Goal: Transaction & Acquisition: Download file/media

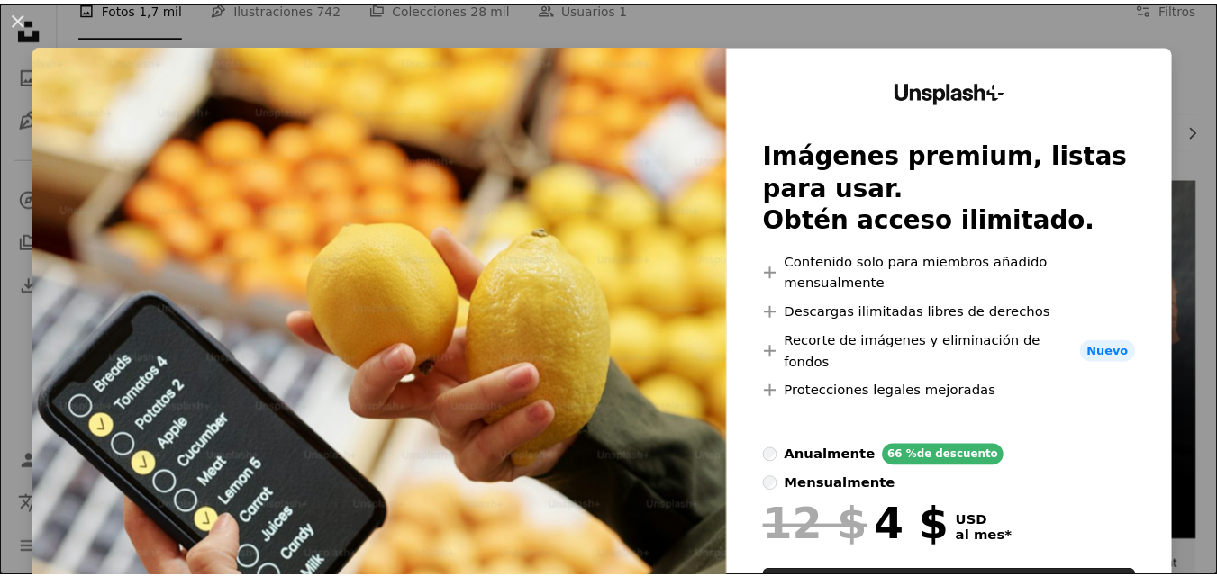
scroll to position [270, 0]
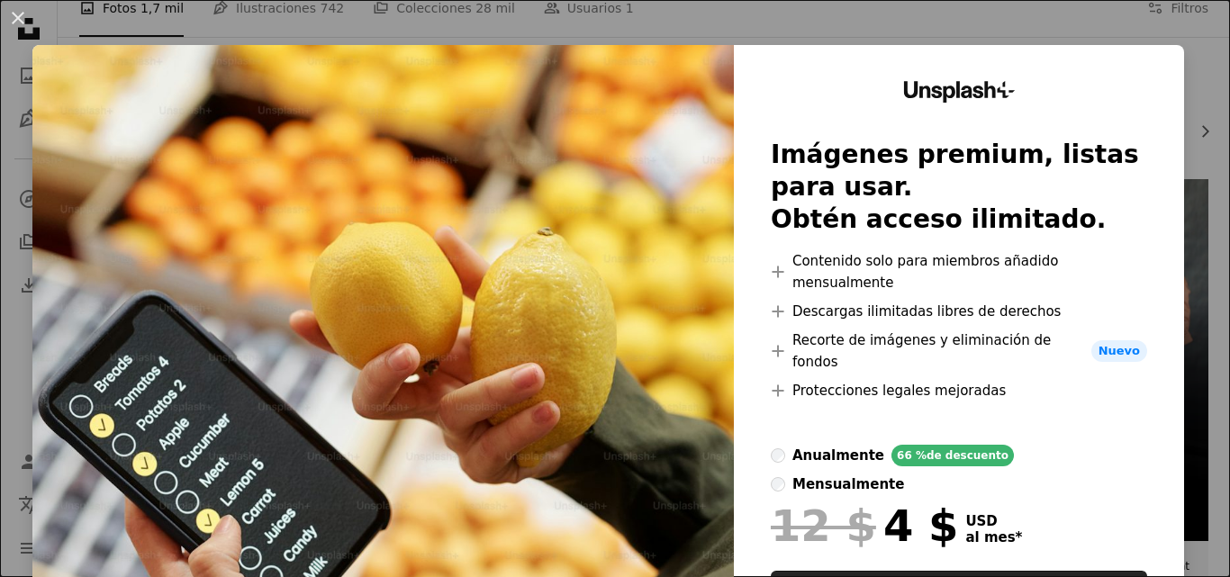
click at [1190, 101] on div "An X shape Unsplash+ Imágenes premium, listas para usar. Obtén acceso ilimitado…" at bounding box center [615, 288] width 1230 height 577
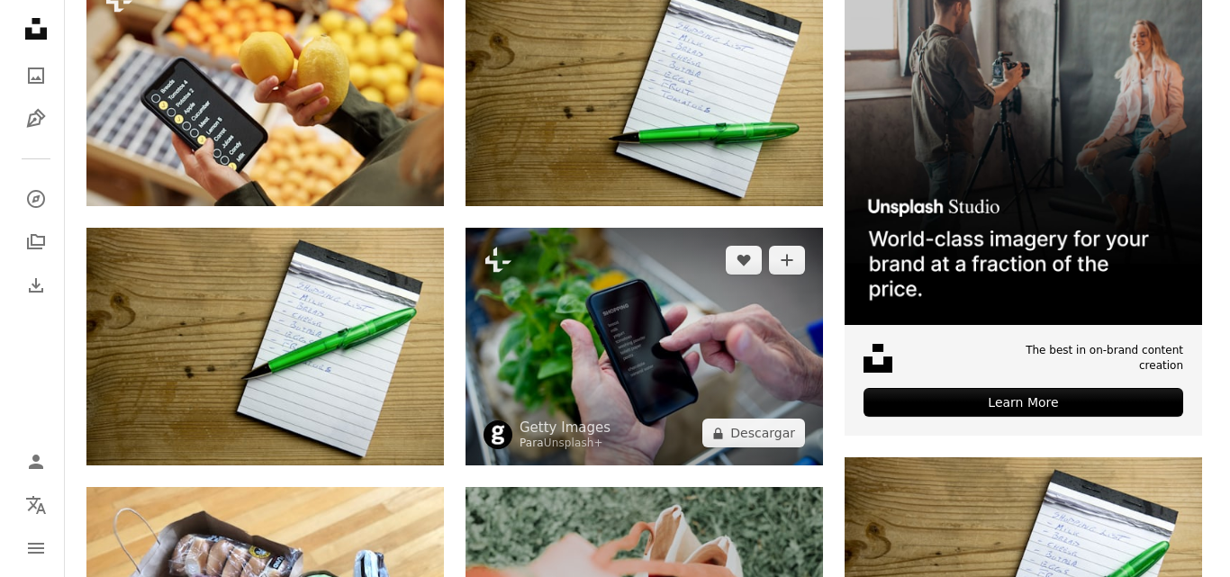
scroll to position [450, 0]
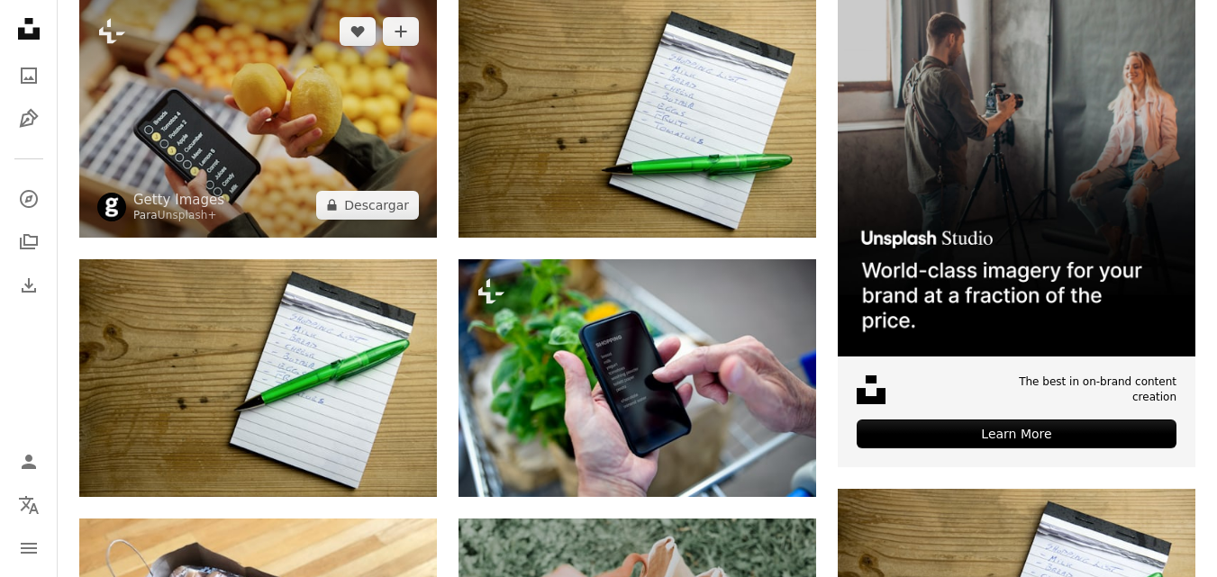
click at [285, 177] on img at bounding box center [258, 118] width 358 height 238
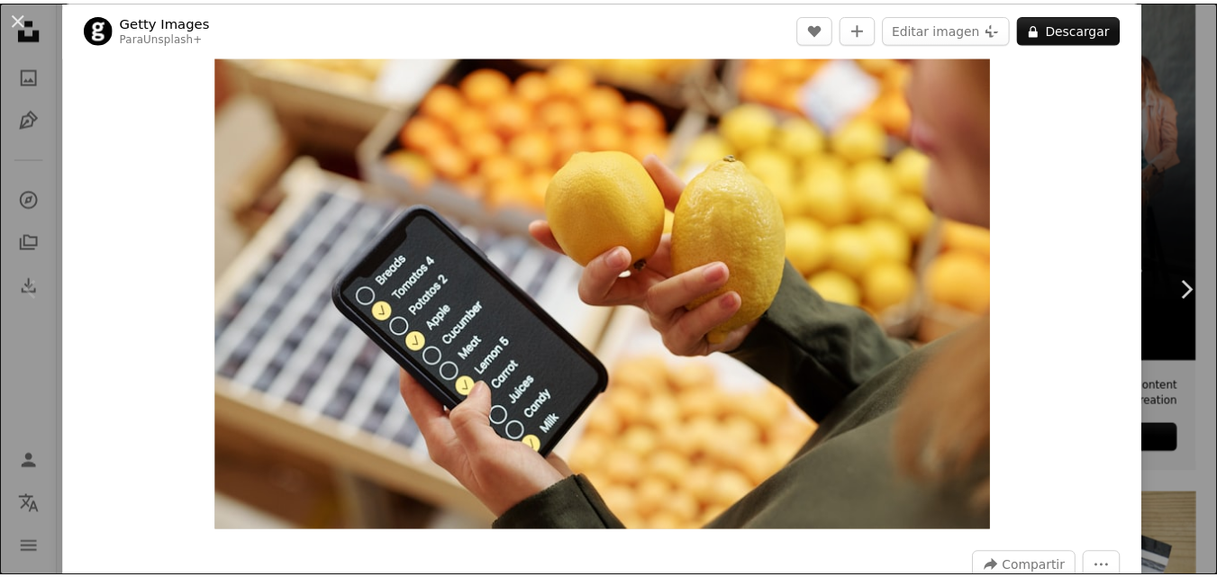
scroll to position [90, 0]
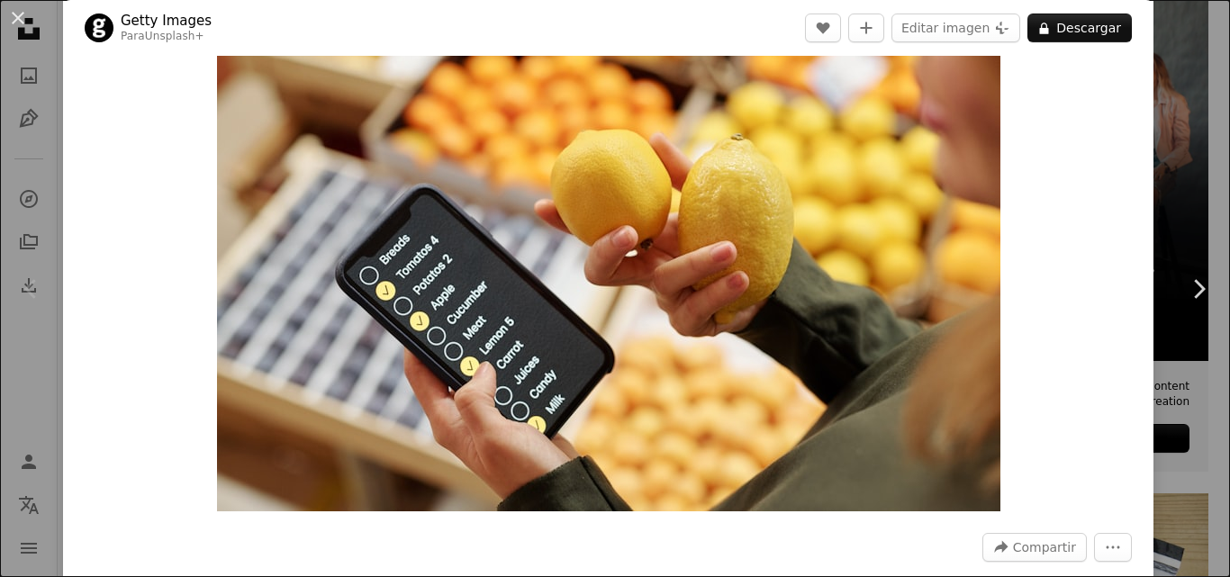
click at [1167, 315] on link "Chevron right" at bounding box center [1198, 289] width 63 height 173
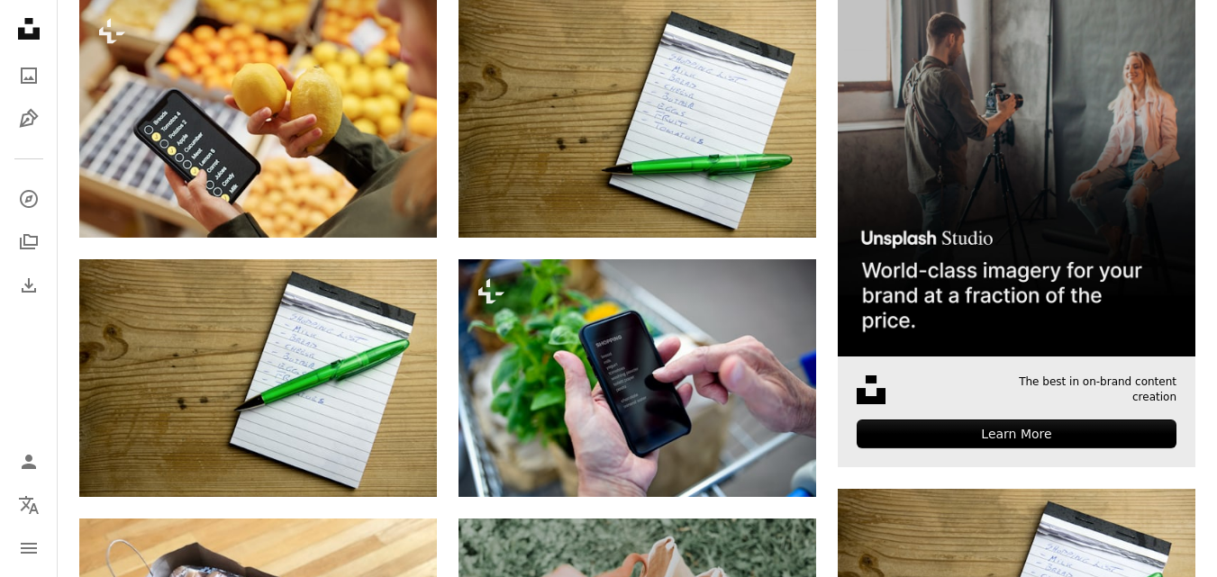
click at [1163, 350] on img at bounding box center [1017, 178] width 358 height 358
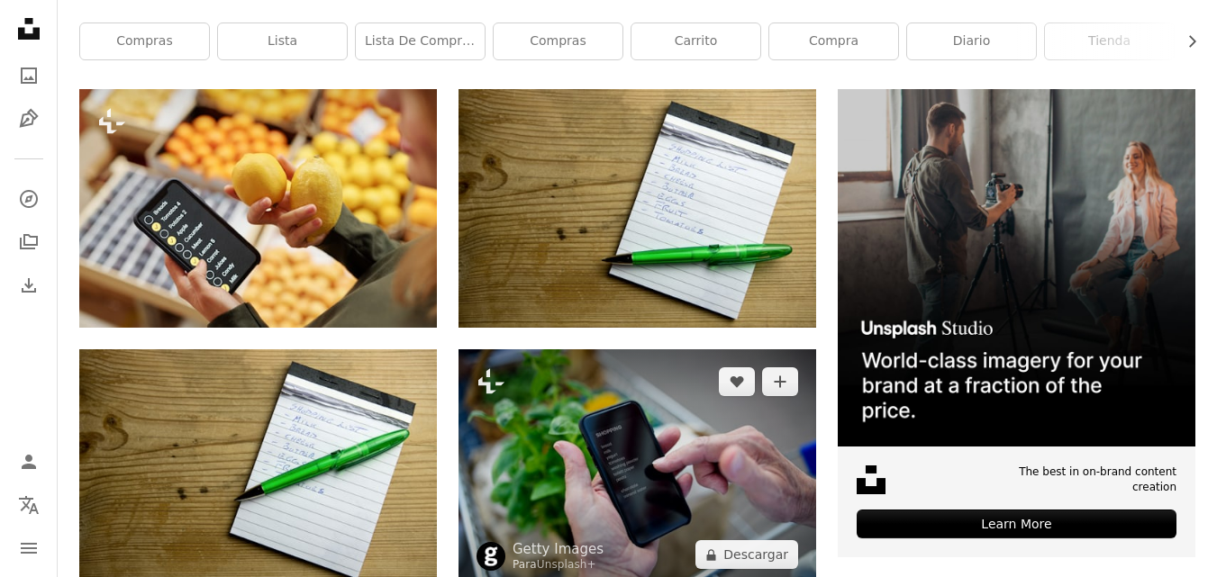
scroll to position [540, 0]
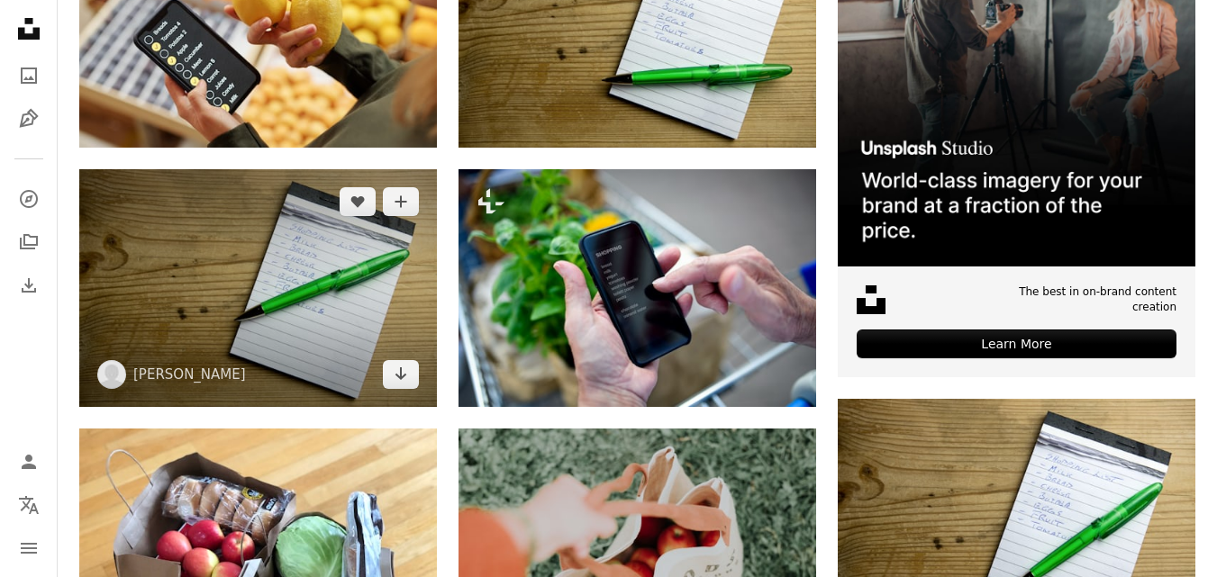
click at [303, 282] on img at bounding box center [258, 288] width 358 height 238
click at [322, 315] on img at bounding box center [258, 288] width 358 height 238
click at [281, 284] on img at bounding box center [258, 288] width 358 height 238
click at [318, 313] on img at bounding box center [258, 288] width 358 height 238
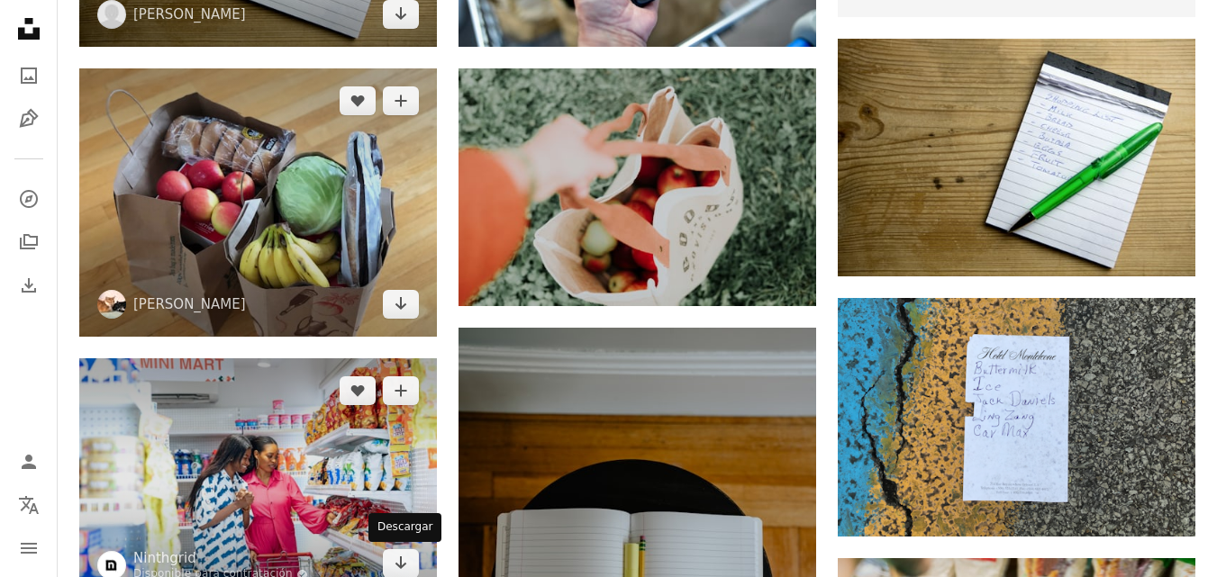
scroll to position [1081, 0]
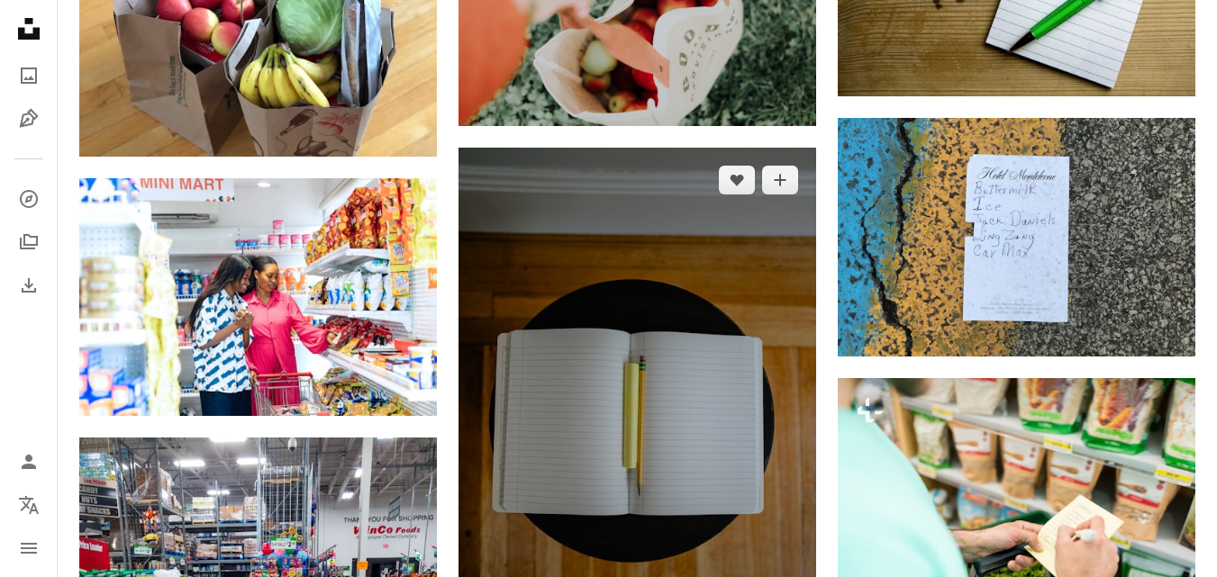
click at [604, 403] on img at bounding box center [637, 416] width 358 height 537
click at [702, 394] on img at bounding box center [637, 416] width 358 height 537
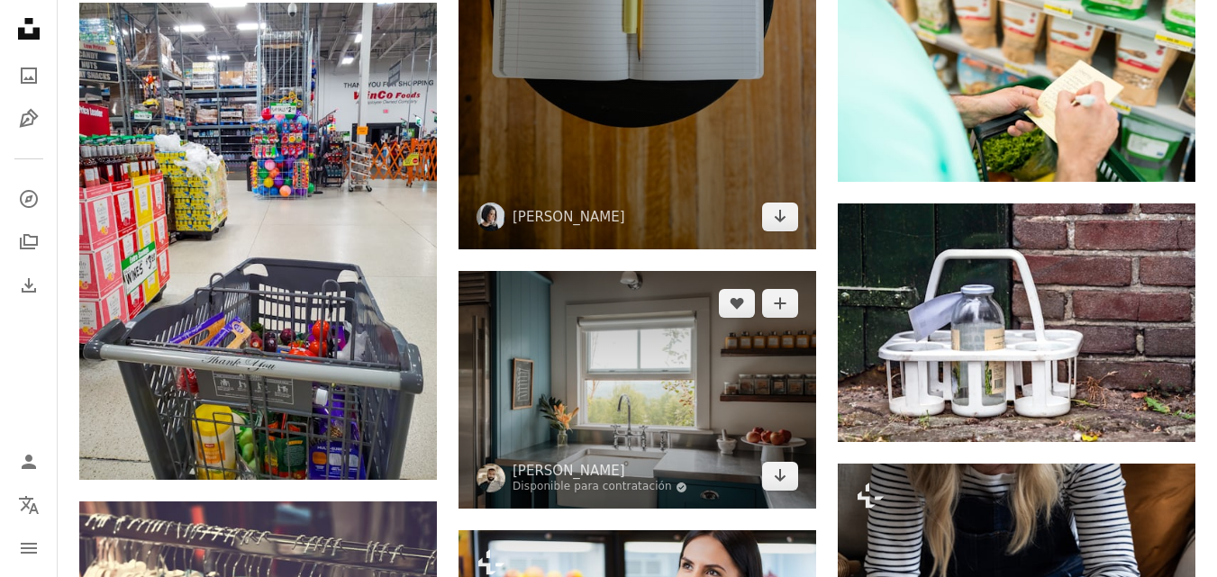
scroll to position [1711, 0]
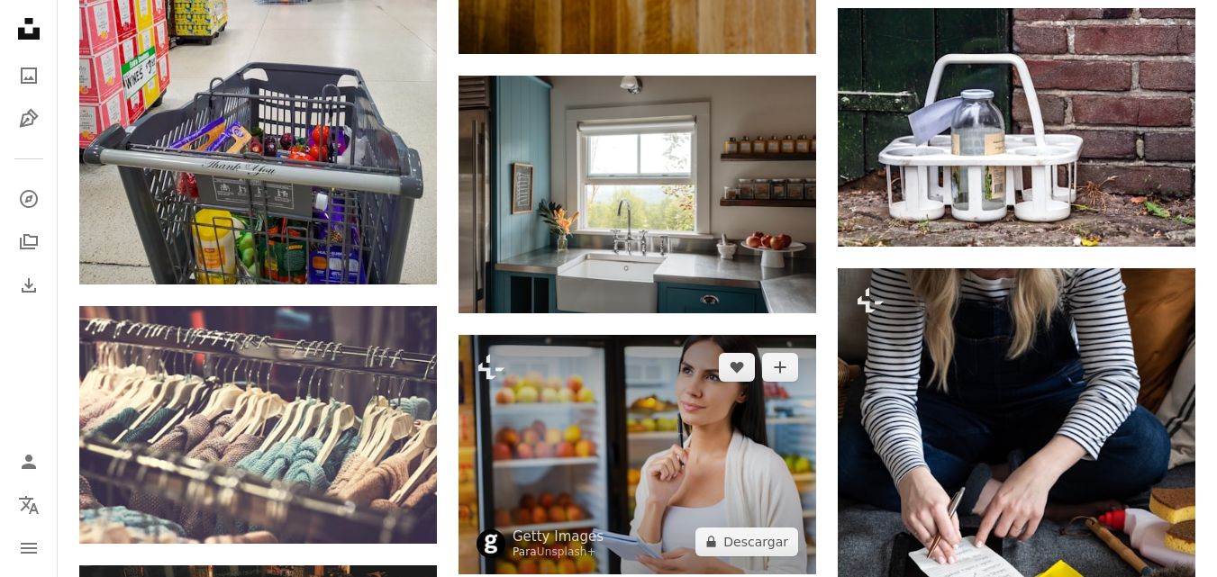
click at [693, 430] on img at bounding box center [637, 454] width 358 height 239
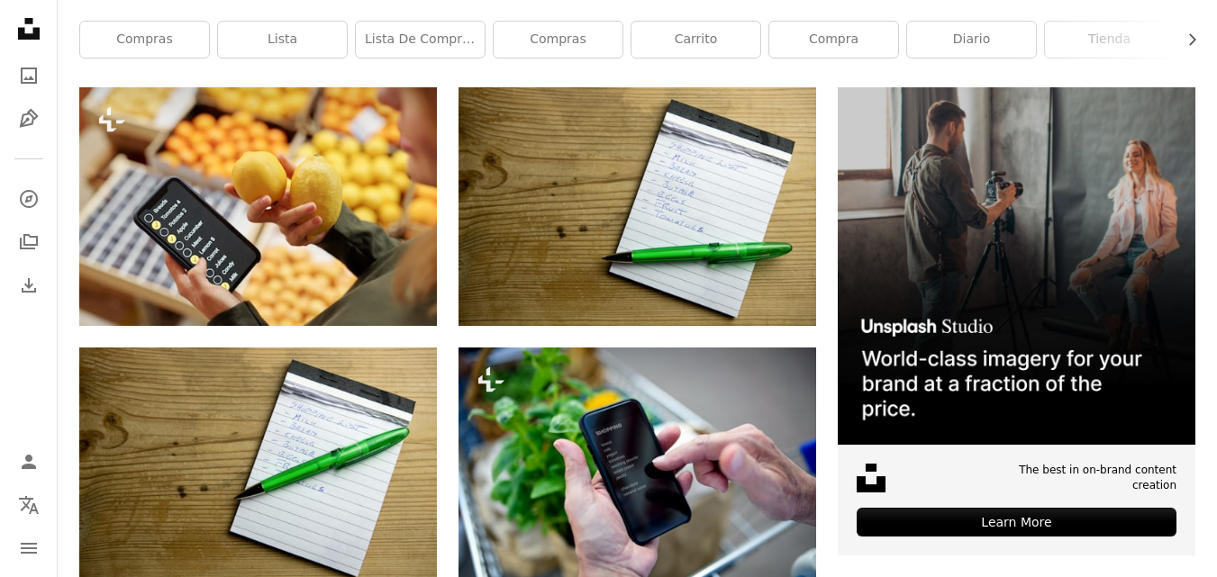
scroll to position [360, 0]
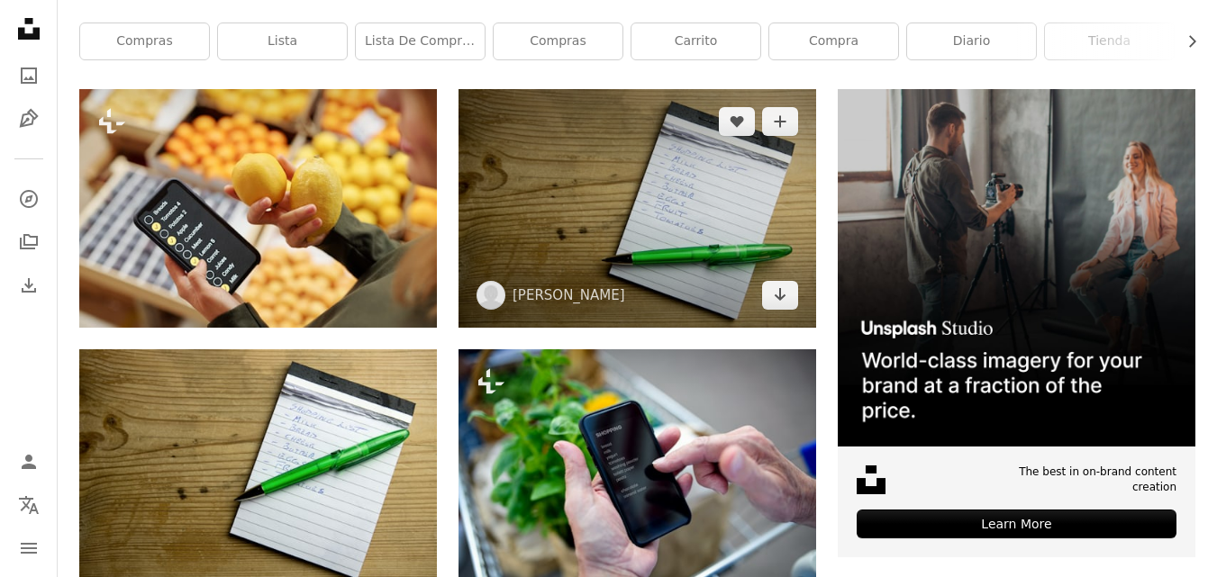
click at [631, 173] on img at bounding box center [637, 208] width 358 height 238
